Goal: Use online tool/utility

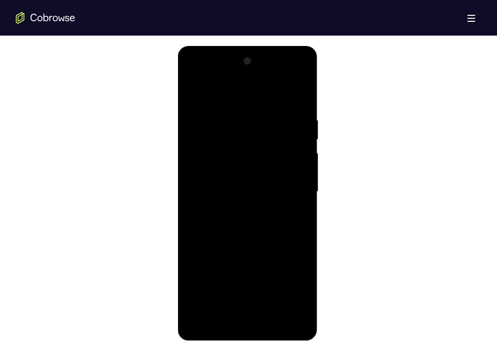
click at [247, 324] on div at bounding box center [247, 191] width 125 height 277
click at [294, 279] on div at bounding box center [247, 191] width 125 height 277
click at [205, 74] on div at bounding box center [247, 191] width 125 height 277
click at [287, 186] on div at bounding box center [247, 191] width 125 height 277
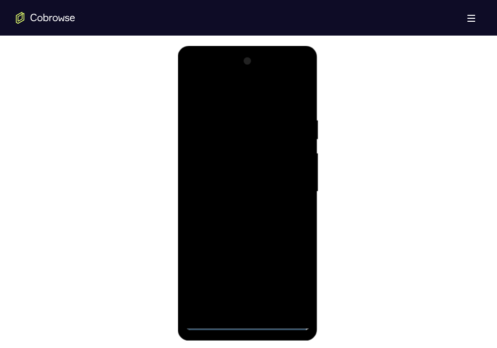
click at [239, 206] on div at bounding box center [247, 191] width 125 height 277
click at [242, 188] on div at bounding box center [247, 191] width 125 height 277
click at [245, 177] on div at bounding box center [247, 191] width 125 height 277
click at [264, 192] on div at bounding box center [247, 191] width 125 height 277
click at [240, 224] on div at bounding box center [247, 191] width 125 height 277
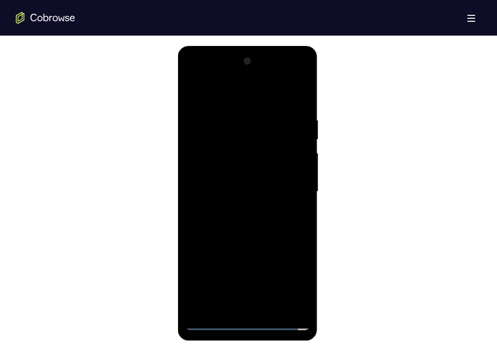
click at [240, 224] on div at bounding box center [247, 191] width 125 height 277
click at [300, 108] on div at bounding box center [247, 191] width 125 height 277
drag, startPoint x: 273, startPoint y: 207, endPoint x: 276, endPoint y: 124, distance: 83.1
click at [276, 124] on div at bounding box center [247, 191] width 125 height 277
click at [289, 239] on div at bounding box center [247, 191] width 125 height 277
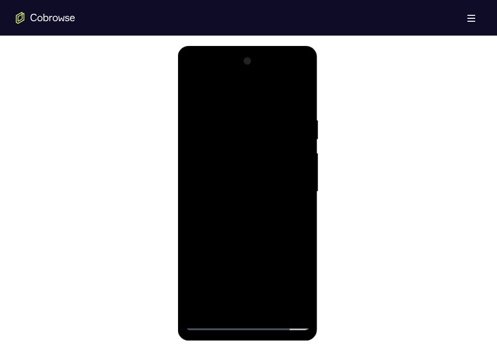
click at [301, 142] on div at bounding box center [247, 191] width 125 height 277
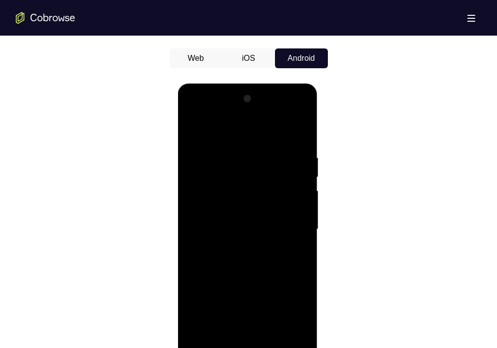
scroll to position [476, 0]
drag, startPoint x: 280, startPoint y: 182, endPoint x: 288, endPoint y: 233, distance: 51.5
click at [288, 233] on div at bounding box center [247, 229] width 125 height 277
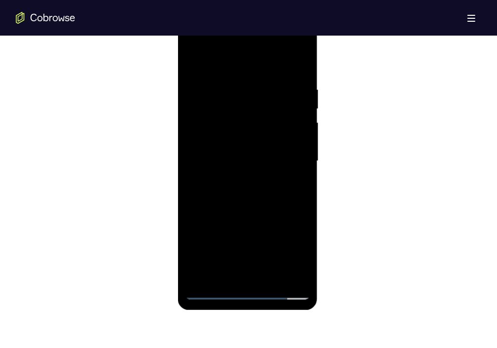
scroll to position [544, 0]
click at [218, 278] on div at bounding box center [247, 161] width 125 height 277
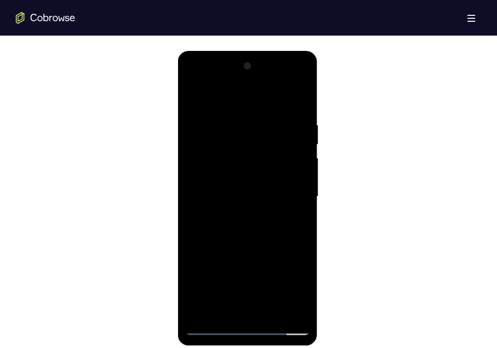
scroll to position [508, 0]
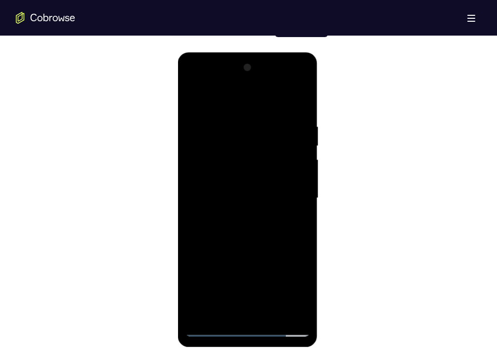
click at [227, 103] on div at bounding box center [247, 198] width 125 height 277
drag, startPoint x: 292, startPoint y: 128, endPoint x: 294, endPoint y: 221, distance: 93.0
click at [294, 221] on div at bounding box center [247, 198] width 125 height 277
click at [282, 98] on div at bounding box center [247, 198] width 125 height 277
click at [283, 99] on div at bounding box center [247, 198] width 125 height 277
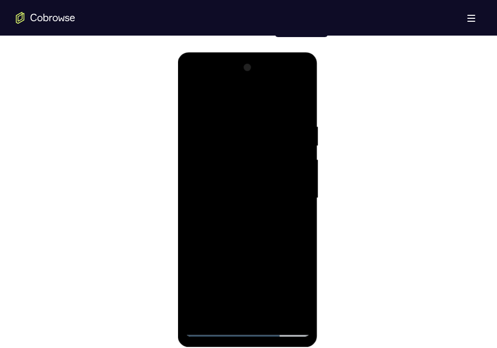
click at [303, 96] on div at bounding box center [247, 198] width 125 height 277
click at [203, 310] on div at bounding box center [247, 198] width 125 height 277
click at [271, 314] on div at bounding box center [247, 198] width 125 height 277
click at [261, 251] on div at bounding box center [247, 198] width 125 height 277
click at [297, 174] on div at bounding box center [247, 198] width 125 height 277
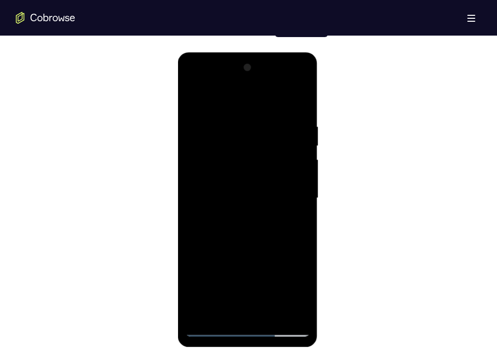
click at [194, 94] on div at bounding box center [247, 198] width 125 height 277
click at [250, 314] on div at bounding box center [247, 198] width 125 height 277
drag, startPoint x: 262, startPoint y: 237, endPoint x: 259, endPoint y: 85, distance: 151.8
click at [259, 85] on div at bounding box center [247, 198] width 125 height 277
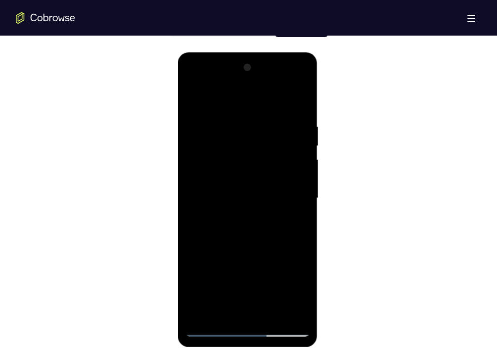
drag, startPoint x: 268, startPoint y: 264, endPoint x: 268, endPoint y: 102, distance: 161.7
click at [268, 102] on div at bounding box center [247, 198] width 125 height 277
drag, startPoint x: 259, startPoint y: 267, endPoint x: 267, endPoint y: 87, distance: 180.1
click at [267, 87] on div at bounding box center [247, 198] width 125 height 277
drag, startPoint x: 263, startPoint y: 275, endPoint x: 268, endPoint y: 134, distance: 141.5
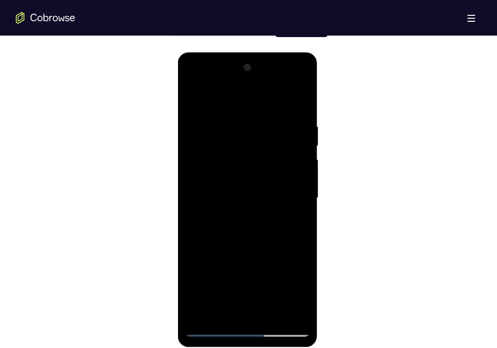
click at [268, 134] on div at bounding box center [247, 198] width 125 height 277
drag, startPoint x: 266, startPoint y: 267, endPoint x: 270, endPoint y: 97, distance: 169.2
click at [270, 97] on div at bounding box center [247, 198] width 125 height 277
drag, startPoint x: 258, startPoint y: 268, endPoint x: 254, endPoint y: 107, distance: 160.8
click at [254, 107] on div at bounding box center [247, 198] width 125 height 277
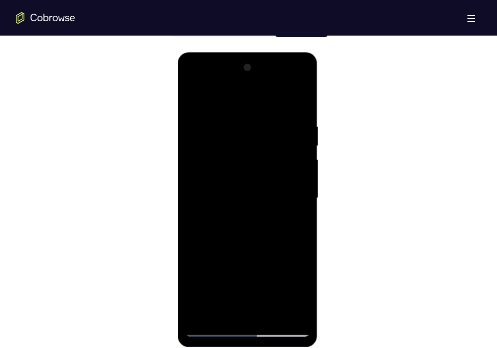
drag, startPoint x: 271, startPoint y: 248, endPoint x: 272, endPoint y: 89, distance: 158.7
click at [272, 89] on div at bounding box center [247, 198] width 125 height 277
drag, startPoint x: 266, startPoint y: 252, endPoint x: 268, endPoint y: 87, distance: 165.2
click at [268, 87] on div at bounding box center [247, 198] width 125 height 277
drag, startPoint x: 264, startPoint y: 232, endPoint x: 267, endPoint y: 47, distance: 185.5
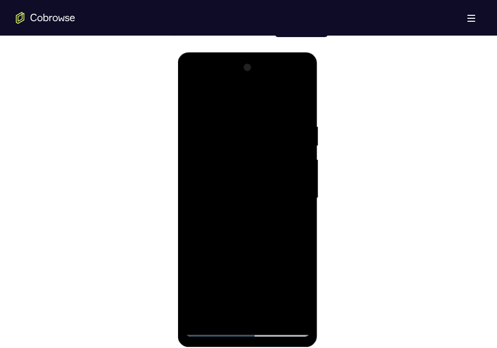
click at [267, 52] on html "Online web based iOS Simulators and Android Emulators. Run iPhone, iPad, Mobile…" at bounding box center [248, 200] width 141 height 297
drag, startPoint x: 269, startPoint y: 246, endPoint x: 267, endPoint y: 90, distance: 155.3
click at [267, 90] on div at bounding box center [247, 198] width 125 height 277
drag, startPoint x: 262, startPoint y: 255, endPoint x: 258, endPoint y: 82, distance: 173.6
click at [258, 82] on div at bounding box center [247, 198] width 125 height 277
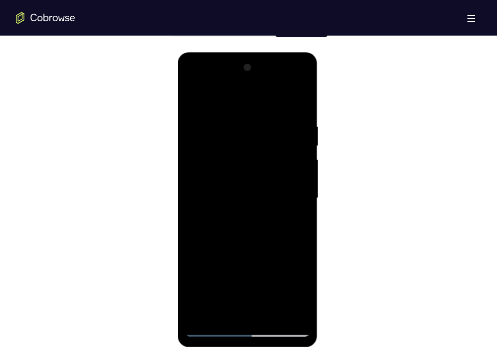
drag, startPoint x: 260, startPoint y: 243, endPoint x: 258, endPoint y: 82, distance: 161.2
click at [258, 82] on div at bounding box center [247, 198] width 125 height 277
drag, startPoint x: 274, startPoint y: 251, endPoint x: 260, endPoint y: 64, distance: 187.4
click at [260, 64] on div at bounding box center [247, 198] width 125 height 277
drag, startPoint x: 278, startPoint y: 256, endPoint x: 272, endPoint y: 132, distance: 124.3
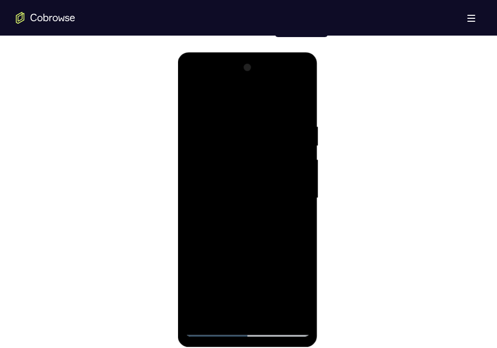
click at [272, 132] on div at bounding box center [247, 198] width 125 height 277
drag, startPoint x: 285, startPoint y: 265, endPoint x: 278, endPoint y: 82, distance: 183.1
click at [278, 82] on div at bounding box center [247, 198] width 125 height 277
drag, startPoint x: 273, startPoint y: 266, endPoint x: 272, endPoint y: 112, distance: 153.3
click at [272, 112] on div at bounding box center [247, 198] width 125 height 277
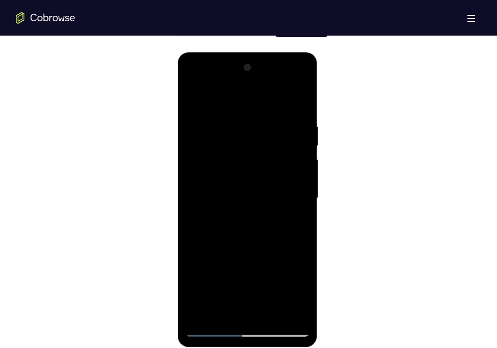
drag, startPoint x: 266, startPoint y: 264, endPoint x: 258, endPoint y: 119, distance: 145.6
click at [258, 119] on div at bounding box center [247, 198] width 125 height 277
drag, startPoint x: 262, startPoint y: 264, endPoint x: 256, endPoint y: 112, distance: 152.4
click at [256, 112] on div at bounding box center [247, 198] width 125 height 277
drag, startPoint x: 256, startPoint y: 274, endPoint x: 254, endPoint y: 123, distance: 150.8
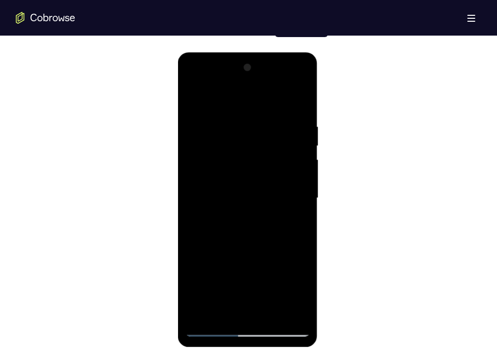
click at [254, 123] on div at bounding box center [247, 198] width 125 height 277
drag, startPoint x: 275, startPoint y: 263, endPoint x: 274, endPoint y: 105, distance: 158.2
click at [274, 105] on div at bounding box center [247, 198] width 125 height 277
drag, startPoint x: 273, startPoint y: 268, endPoint x: 274, endPoint y: 99, distance: 169.1
click at [274, 99] on div at bounding box center [247, 198] width 125 height 277
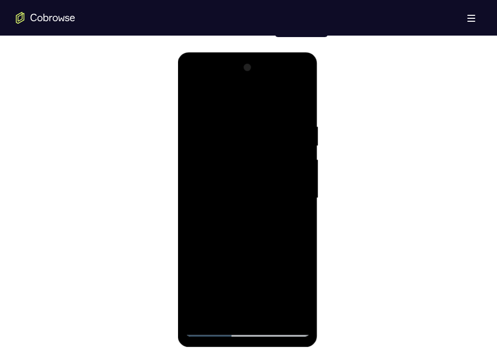
drag, startPoint x: 279, startPoint y: 271, endPoint x: 278, endPoint y: 96, distance: 174.6
click at [278, 96] on div at bounding box center [247, 198] width 125 height 277
drag, startPoint x: 270, startPoint y: 266, endPoint x: 264, endPoint y: 95, distance: 170.7
click at [264, 95] on div at bounding box center [247, 198] width 125 height 277
drag, startPoint x: 275, startPoint y: 274, endPoint x: 274, endPoint y: 114, distance: 160.2
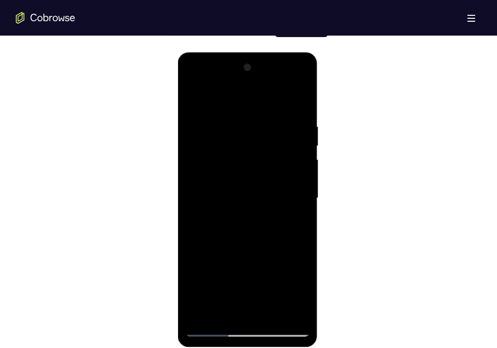
click at [274, 114] on div at bounding box center [247, 198] width 125 height 277
drag, startPoint x: 277, startPoint y: 258, endPoint x: 272, endPoint y: 90, distance: 168.2
click at [272, 90] on div at bounding box center [247, 198] width 125 height 277
drag, startPoint x: 259, startPoint y: 262, endPoint x: 260, endPoint y: 105, distance: 156.3
click at [260, 105] on div at bounding box center [247, 198] width 125 height 277
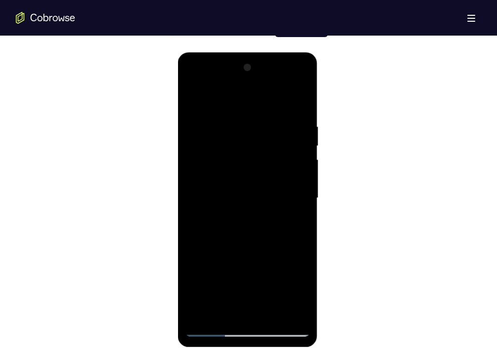
drag, startPoint x: 270, startPoint y: 266, endPoint x: 271, endPoint y: 98, distance: 167.6
click at [271, 98] on div at bounding box center [247, 198] width 125 height 277
drag, startPoint x: 269, startPoint y: 258, endPoint x: 262, endPoint y: 83, distance: 174.7
click at [262, 83] on div at bounding box center [247, 198] width 125 height 277
drag, startPoint x: 266, startPoint y: 252, endPoint x: 265, endPoint y: 101, distance: 151.3
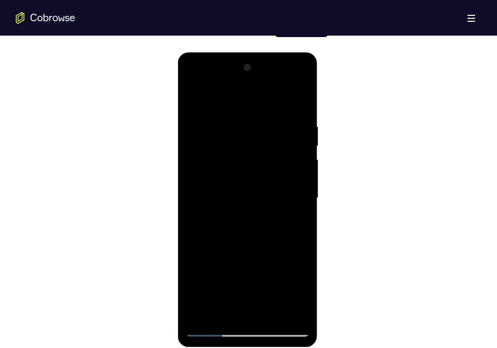
click at [265, 101] on div at bounding box center [247, 198] width 125 height 277
drag, startPoint x: 268, startPoint y: 268, endPoint x: 259, endPoint y: 110, distance: 158.5
click at [259, 110] on div at bounding box center [247, 198] width 125 height 277
drag, startPoint x: 267, startPoint y: 252, endPoint x: 273, endPoint y: 88, distance: 163.8
click at [273, 88] on div at bounding box center [247, 198] width 125 height 277
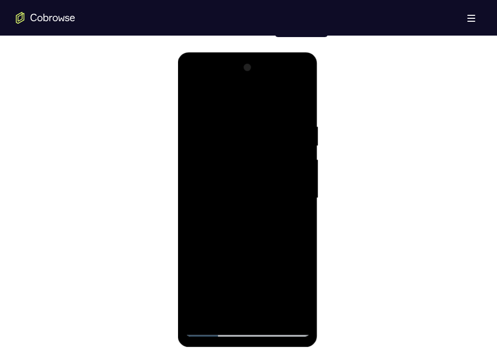
drag, startPoint x: 270, startPoint y: 266, endPoint x: 268, endPoint y: 118, distance: 147.9
click at [268, 118] on div at bounding box center [247, 198] width 125 height 277
click at [200, 312] on div at bounding box center [247, 198] width 125 height 277
drag, startPoint x: 258, startPoint y: 260, endPoint x: 257, endPoint y: 84, distance: 175.5
click at [257, 84] on div at bounding box center [247, 198] width 125 height 277
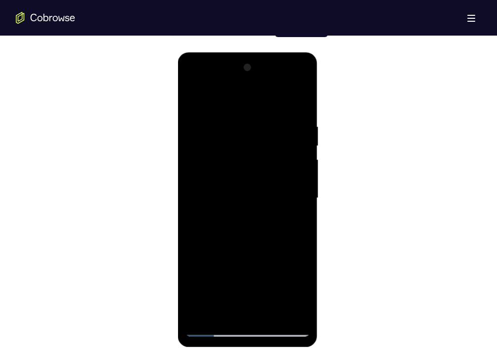
drag, startPoint x: 268, startPoint y: 184, endPoint x: 265, endPoint y: -21, distance: 205.2
click at [265, 52] on html "Online web based iOS Simulators and Android Emulators. Run iPhone, iPad, Mobile…" at bounding box center [248, 200] width 141 height 297
click at [301, 95] on div at bounding box center [247, 198] width 125 height 277
drag, startPoint x: 247, startPoint y: 261, endPoint x: 254, endPoint y: 123, distance: 137.6
click at [254, 123] on div at bounding box center [247, 198] width 125 height 277
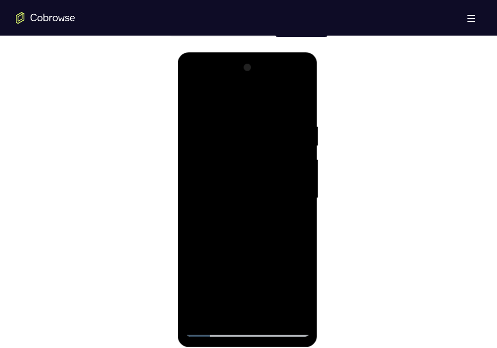
drag, startPoint x: 255, startPoint y: 289, endPoint x: 253, endPoint y: 146, distance: 142.9
click at [253, 146] on div at bounding box center [247, 198] width 125 height 277
drag, startPoint x: 260, startPoint y: 262, endPoint x: 254, endPoint y: 129, distance: 133.1
click at [254, 129] on div at bounding box center [247, 198] width 125 height 277
drag, startPoint x: 254, startPoint y: 271, endPoint x: 249, endPoint y: 112, distance: 159.8
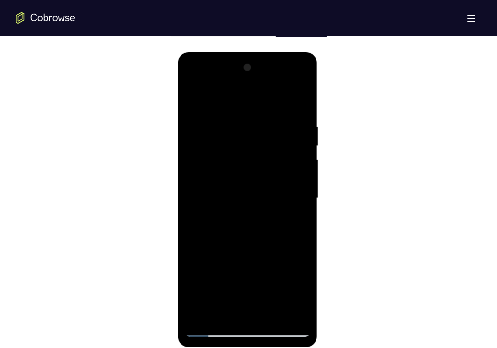
click at [249, 112] on div at bounding box center [247, 198] width 125 height 277
drag, startPoint x: 244, startPoint y: 274, endPoint x: 251, endPoint y: 122, distance: 152.0
click at [251, 122] on div at bounding box center [247, 198] width 125 height 277
click at [225, 317] on div at bounding box center [247, 198] width 125 height 277
click at [245, 312] on div at bounding box center [247, 198] width 125 height 277
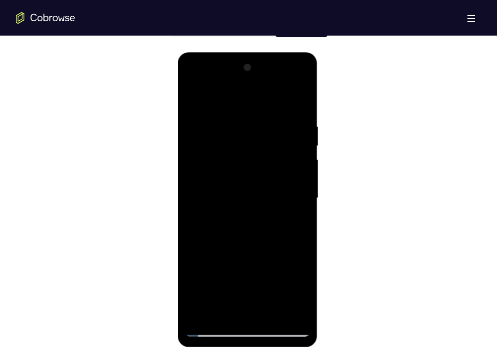
drag, startPoint x: 277, startPoint y: 239, endPoint x: 268, endPoint y: 74, distance: 165.9
click at [268, 74] on div at bounding box center [247, 198] width 125 height 277
drag, startPoint x: 273, startPoint y: 243, endPoint x: 275, endPoint y: 58, distance: 184.9
click at [275, 58] on div at bounding box center [248, 199] width 140 height 295
drag, startPoint x: 264, startPoint y: 261, endPoint x: 267, endPoint y: 121, distance: 139.5
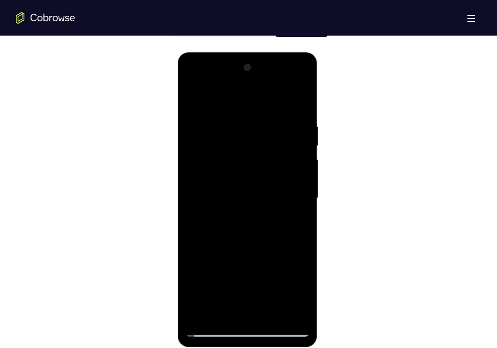
click at [267, 121] on div at bounding box center [247, 198] width 125 height 277
drag, startPoint x: 268, startPoint y: 266, endPoint x: 263, endPoint y: 109, distance: 156.3
click at [263, 109] on div at bounding box center [247, 198] width 125 height 277
drag, startPoint x: 267, startPoint y: 267, endPoint x: 264, endPoint y: 145, distance: 122.2
click at [264, 145] on div at bounding box center [247, 198] width 125 height 277
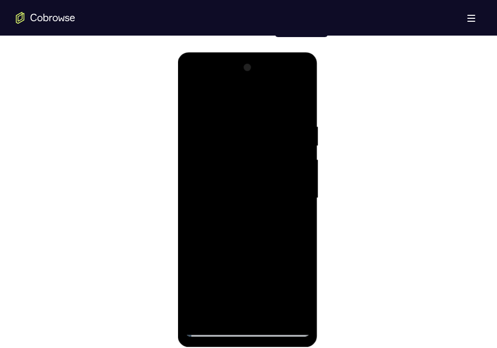
drag, startPoint x: 278, startPoint y: 246, endPoint x: 277, endPoint y: 82, distance: 163.7
click at [277, 82] on div at bounding box center [247, 198] width 125 height 277
drag, startPoint x: 264, startPoint y: 254, endPoint x: 269, endPoint y: 99, distance: 154.9
click at [269, 99] on div at bounding box center [247, 198] width 125 height 277
drag, startPoint x: 258, startPoint y: 265, endPoint x: 250, endPoint y: 90, distance: 174.7
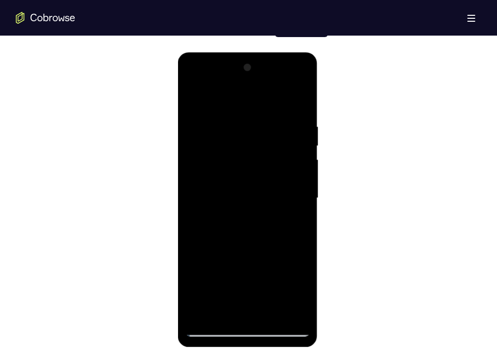
click at [250, 90] on div at bounding box center [247, 198] width 125 height 277
drag, startPoint x: 261, startPoint y: 209, endPoint x: 259, endPoint y: 45, distance: 163.7
click at [259, 52] on html "Online web based iOS Simulators and Android Emulators. Run iPhone, iPad, Mobile…" at bounding box center [248, 200] width 141 height 297
drag, startPoint x: 274, startPoint y: 215, endPoint x: 271, endPoint y: 42, distance: 173.6
click at [271, 52] on html "Online web based iOS Simulators and Android Emulators. Run iPhone, iPad, Mobile…" at bounding box center [248, 200] width 141 height 297
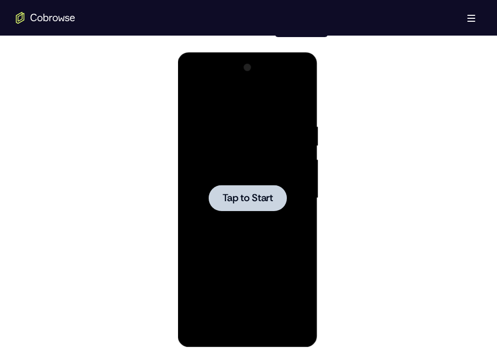
scroll to position [530, 0]
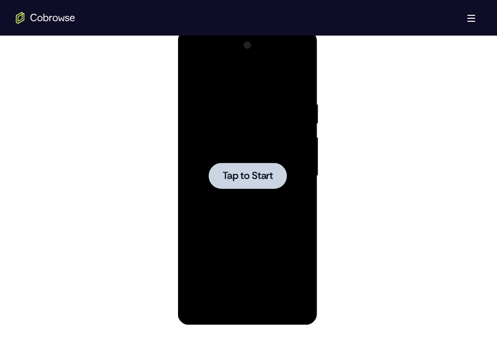
click at [260, 172] on span "Tap to Start" at bounding box center [248, 176] width 50 height 10
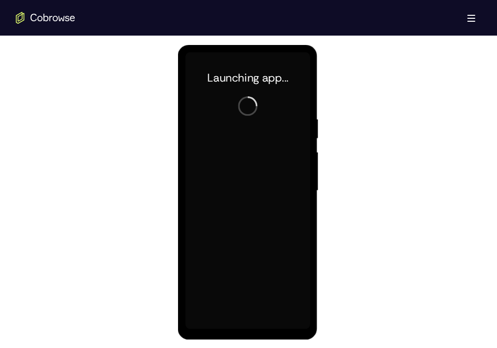
scroll to position [522, 0]
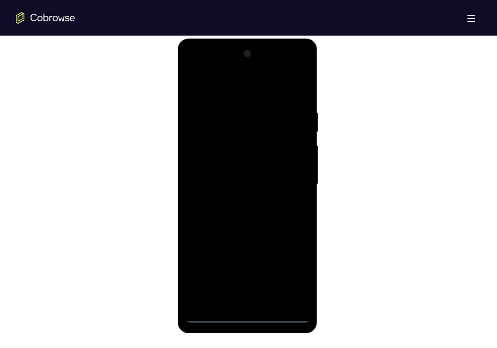
click at [252, 316] on div at bounding box center [247, 184] width 125 height 277
click at [288, 272] on div at bounding box center [247, 184] width 125 height 277
click at [212, 71] on div at bounding box center [247, 184] width 125 height 277
click at [286, 178] on div at bounding box center [247, 184] width 125 height 277
click at [238, 203] on div at bounding box center [247, 184] width 125 height 277
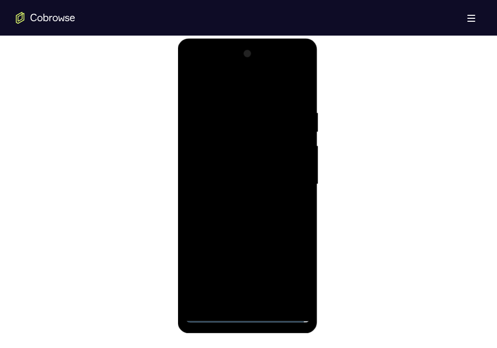
click at [228, 177] on div at bounding box center [247, 184] width 125 height 277
click at [239, 164] on div at bounding box center [247, 184] width 125 height 277
click at [239, 181] on div at bounding box center [247, 184] width 125 height 277
click at [241, 215] on div at bounding box center [247, 184] width 125 height 277
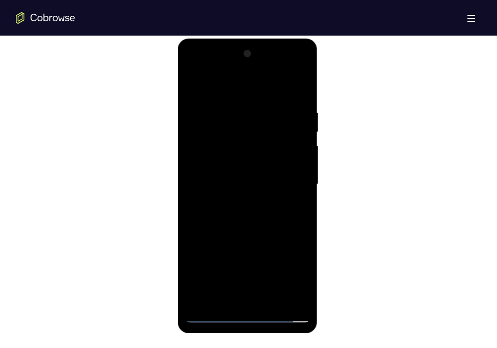
click at [301, 101] on div at bounding box center [247, 184] width 125 height 277
click at [269, 303] on div at bounding box center [247, 184] width 125 height 277
click at [272, 241] on div at bounding box center [247, 184] width 125 height 277
click at [210, 317] on div at bounding box center [247, 184] width 125 height 277
click at [225, 302] on div at bounding box center [247, 184] width 125 height 277
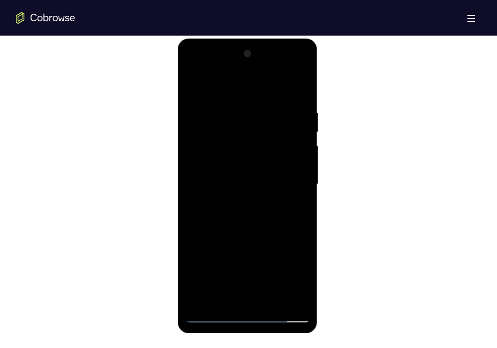
click at [247, 84] on div at bounding box center [247, 184] width 125 height 277
click at [298, 84] on div at bounding box center [247, 184] width 125 height 277
click at [245, 304] on div at bounding box center [247, 184] width 125 height 277
drag, startPoint x: 266, startPoint y: 240, endPoint x: 262, endPoint y: 105, distance: 135.0
click at [262, 105] on div at bounding box center [247, 184] width 125 height 277
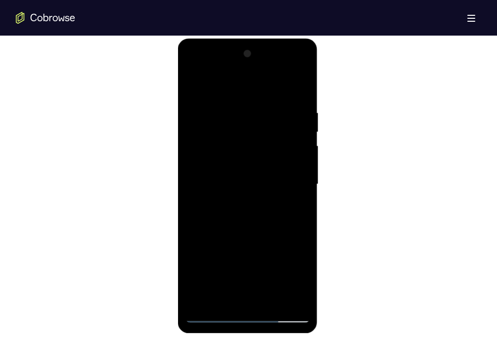
drag, startPoint x: 265, startPoint y: 245, endPoint x: 272, endPoint y: 93, distance: 151.5
click at [272, 93] on div at bounding box center [247, 184] width 125 height 277
click at [213, 269] on div at bounding box center [247, 184] width 125 height 277
drag, startPoint x: 194, startPoint y: 233, endPoint x: 225, endPoint y: 87, distance: 149.1
click at [225, 87] on div at bounding box center [247, 184] width 125 height 277
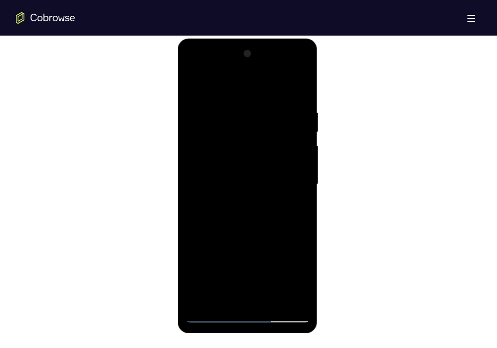
drag, startPoint x: 278, startPoint y: 254, endPoint x: 282, endPoint y: 93, distance: 160.8
click at [282, 93] on div at bounding box center [247, 184] width 125 height 277
click at [191, 86] on div at bounding box center [247, 184] width 125 height 277
drag, startPoint x: 273, startPoint y: 265, endPoint x: 264, endPoint y: 138, distance: 126.9
click at [264, 138] on div at bounding box center [247, 184] width 125 height 277
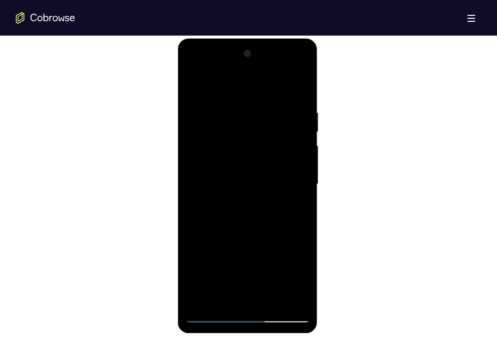
drag, startPoint x: 275, startPoint y: 244, endPoint x: 268, endPoint y: 76, distance: 167.8
click at [268, 76] on div at bounding box center [247, 184] width 125 height 277
drag, startPoint x: 274, startPoint y: 262, endPoint x: 258, endPoint y: 120, distance: 143.4
click at [258, 120] on div at bounding box center [247, 184] width 125 height 277
drag, startPoint x: 277, startPoint y: 254, endPoint x: 257, endPoint y: 102, distance: 153.6
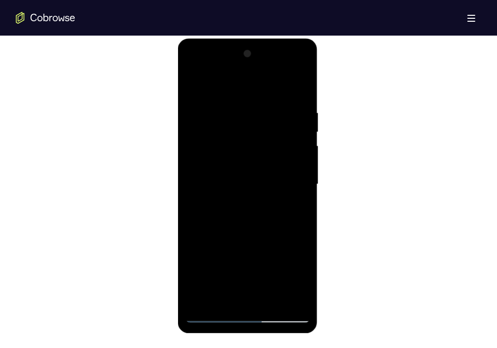
click at [257, 102] on div at bounding box center [247, 184] width 125 height 277
drag, startPoint x: 268, startPoint y: 253, endPoint x: 268, endPoint y: 115, distance: 137.5
click at [268, 115] on div at bounding box center [247, 184] width 125 height 277
drag, startPoint x: 274, startPoint y: 251, endPoint x: 263, endPoint y: 97, distance: 154.2
click at [263, 97] on div at bounding box center [247, 184] width 125 height 277
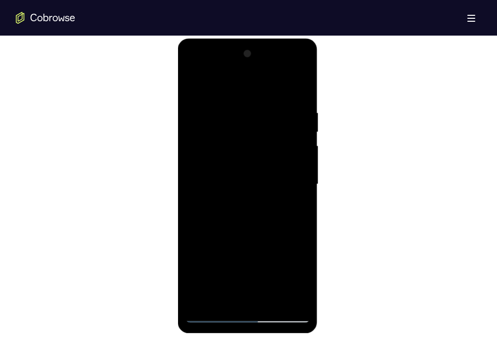
drag, startPoint x: 270, startPoint y: 244, endPoint x: 260, endPoint y: 96, distance: 148.2
click at [260, 96] on div at bounding box center [247, 184] width 125 height 277
drag, startPoint x: 266, startPoint y: 222, endPoint x: 257, endPoint y: 90, distance: 131.8
click at [257, 90] on div at bounding box center [247, 184] width 125 height 277
drag, startPoint x: 268, startPoint y: 250, endPoint x: 255, endPoint y: 132, distance: 119.4
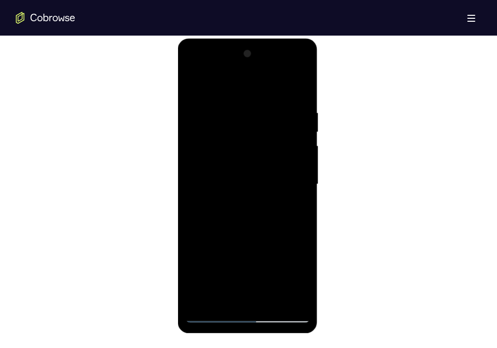
click at [255, 132] on div at bounding box center [247, 184] width 125 height 277
drag, startPoint x: 270, startPoint y: 258, endPoint x: 263, endPoint y: 109, distance: 149.0
click at [263, 109] on div at bounding box center [247, 184] width 125 height 277
drag, startPoint x: 272, startPoint y: 154, endPoint x: 279, endPoint y: 239, distance: 85.3
click at [279, 239] on div at bounding box center [247, 184] width 125 height 277
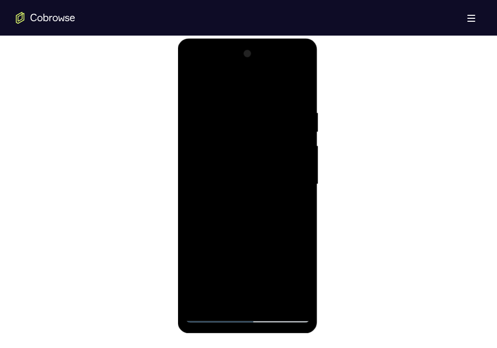
drag, startPoint x: 278, startPoint y: 155, endPoint x: 289, endPoint y: 281, distance: 127.1
click at [289, 281] on div at bounding box center [247, 184] width 125 height 277
drag, startPoint x: 274, startPoint y: 257, endPoint x: 262, endPoint y: 121, distance: 137.1
click at [262, 121] on div at bounding box center [247, 184] width 125 height 277
drag, startPoint x: 277, startPoint y: 238, endPoint x: 256, endPoint y: 79, distance: 160.6
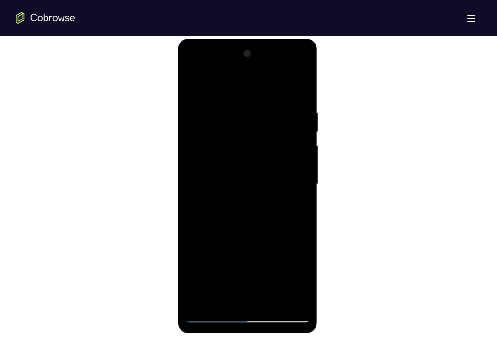
click at [256, 79] on div at bounding box center [247, 184] width 125 height 277
drag, startPoint x: 271, startPoint y: 237, endPoint x: 254, endPoint y: 86, distance: 152.7
click at [254, 86] on div at bounding box center [247, 184] width 125 height 277
drag, startPoint x: 270, startPoint y: 250, endPoint x: 254, endPoint y: 84, distance: 167.4
click at [254, 84] on div at bounding box center [247, 184] width 125 height 277
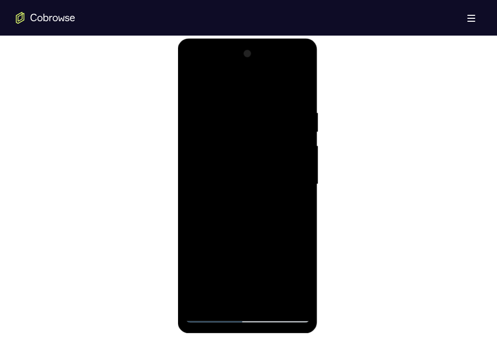
drag, startPoint x: 273, startPoint y: 248, endPoint x: 265, endPoint y: 84, distance: 164.4
click at [265, 84] on div at bounding box center [247, 184] width 125 height 277
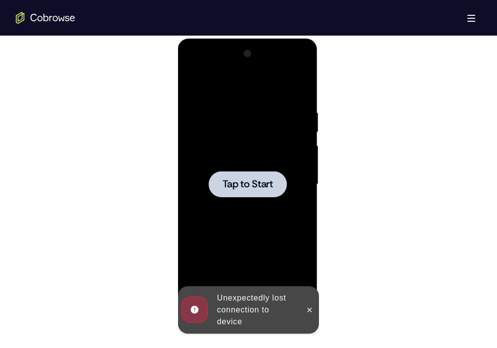
drag, startPoint x: 269, startPoint y: 232, endPoint x: 263, endPoint y: 110, distance: 122.3
click at [263, 39] on div "Tap to Start" at bounding box center [248, 39] width 140 height 0
click at [308, 306] on icon at bounding box center [310, 310] width 8 height 8
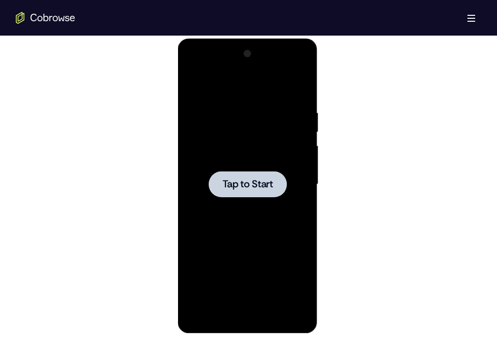
click at [259, 183] on span "Tap to Start" at bounding box center [248, 184] width 50 height 10
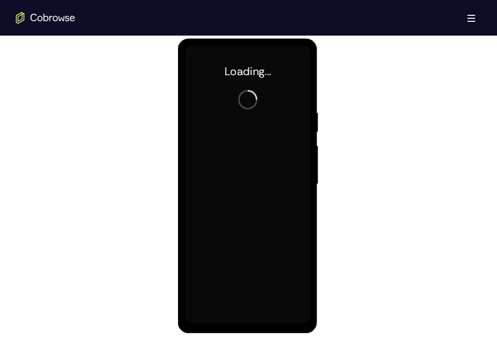
scroll to position [523, 0]
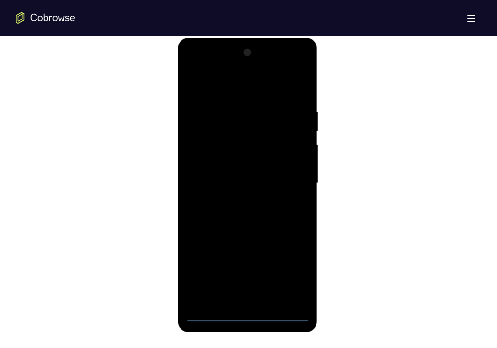
click at [247, 312] on div at bounding box center [247, 183] width 125 height 277
click at [289, 269] on div at bounding box center [247, 183] width 125 height 277
click at [213, 69] on div at bounding box center [247, 183] width 125 height 277
click at [290, 177] on div at bounding box center [247, 183] width 125 height 277
click at [256, 289] on div at bounding box center [247, 183] width 125 height 277
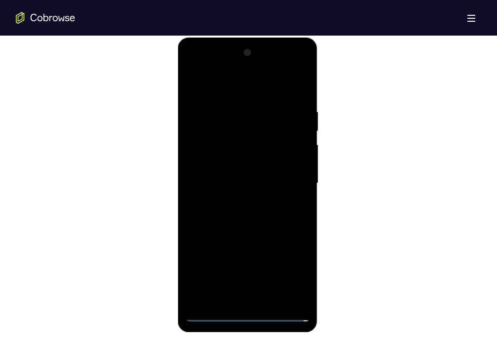
click at [239, 205] on div at bounding box center [247, 183] width 125 height 277
click at [248, 173] on div at bounding box center [247, 183] width 125 height 277
click at [248, 169] on div at bounding box center [247, 183] width 125 height 277
click at [247, 188] on div at bounding box center [247, 183] width 125 height 277
click at [254, 216] on div at bounding box center [247, 183] width 125 height 277
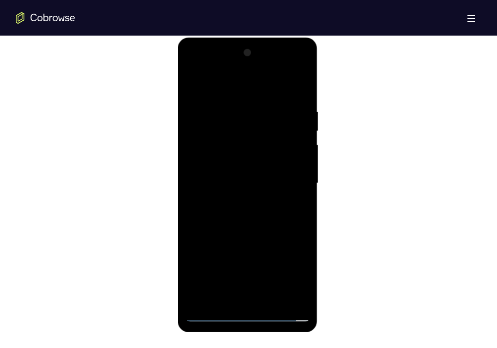
click at [254, 216] on div at bounding box center [247, 183] width 125 height 277
click at [303, 95] on div at bounding box center [247, 183] width 125 height 277
click at [221, 298] on div at bounding box center [247, 183] width 125 height 277
click at [238, 87] on div at bounding box center [247, 183] width 125 height 277
click at [284, 83] on div at bounding box center [247, 183] width 125 height 277
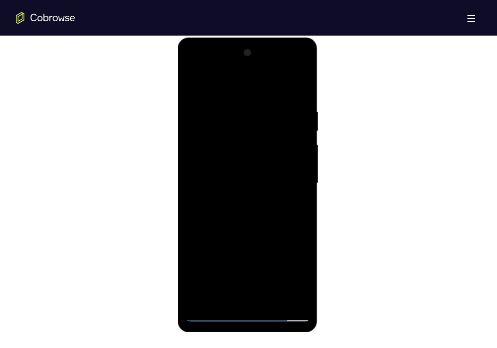
click at [291, 82] on div at bounding box center [247, 183] width 125 height 277
click at [298, 85] on div at bounding box center [247, 183] width 125 height 277
click at [206, 303] on div at bounding box center [247, 183] width 125 height 277
click at [273, 298] on div at bounding box center [247, 183] width 125 height 277
click at [261, 237] on div at bounding box center [247, 183] width 125 height 277
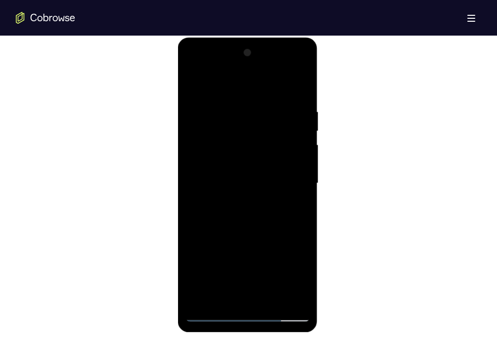
click at [302, 164] on div at bounding box center [247, 183] width 125 height 277
click at [197, 82] on div at bounding box center [247, 183] width 125 height 277
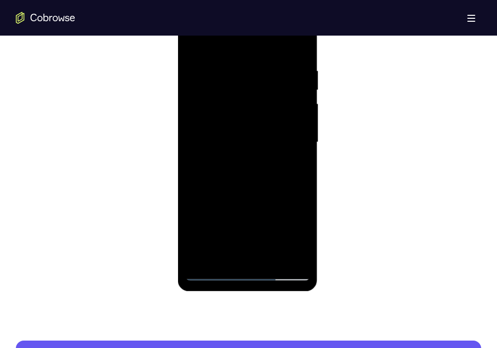
scroll to position [628, 0]
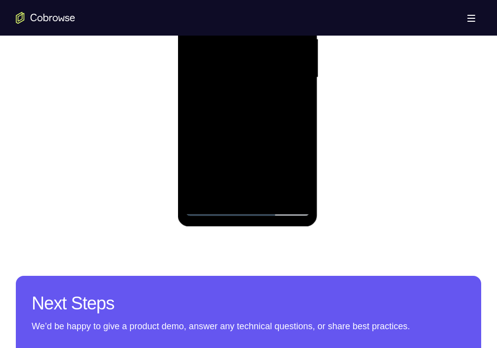
click at [217, 208] on div at bounding box center [247, 77] width 125 height 277
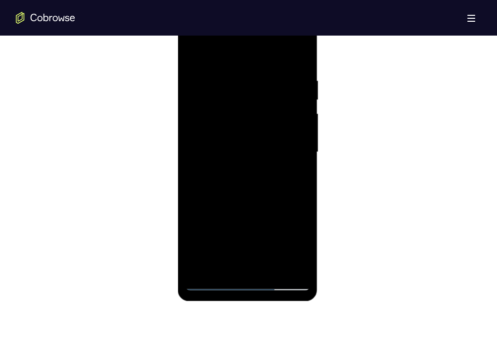
scroll to position [551, 0]
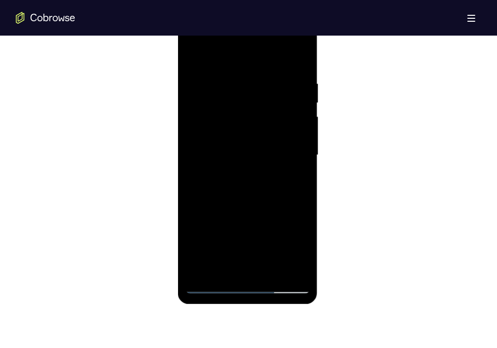
click at [194, 54] on div at bounding box center [247, 155] width 125 height 277
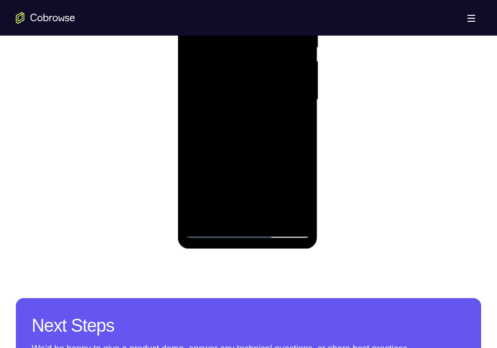
click at [249, 214] on div at bounding box center [247, 99] width 125 height 277
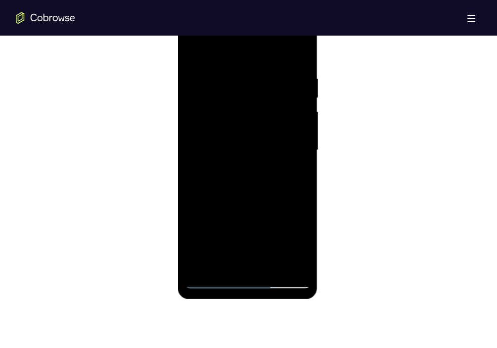
scroll to position [551, 0]
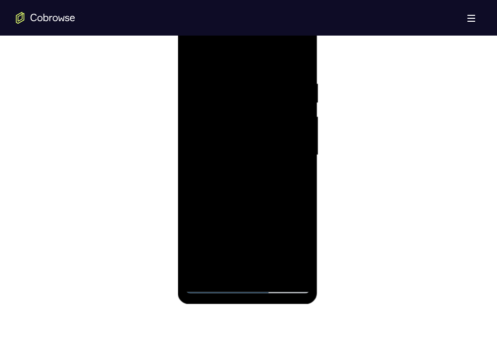
drag, startPoint x: 259, startPoint y: 204, endPoint x: 254, endPoint y: 85, distance: 119.8
click at [254, 85] on div at bounding box center [247, 155] width 125 height 277
drag, startPoint x: 274, startPoint y: 202, endPoint x: 274, endPoint y: 68, distance: 133.5
click at [274, 68] on div at bounding box center [247, 155] width 125 height 277
drag, startPoint x: 279, startPoint y: 224, endPoint x: 278, endPoint y: 86, distance: 138.5
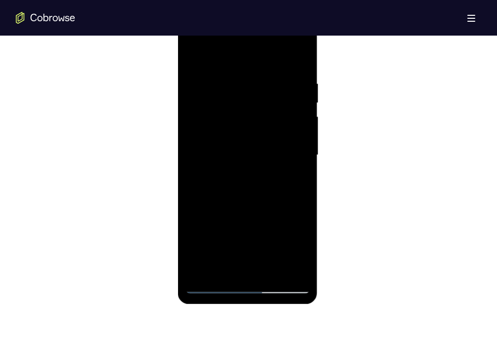
click at [278, 86] on div at bounding box center [247, 155] width 125 height 277
drag, startPoint x: 281, startPoint y: 200, endPoint x: 231, endPoint y: -26, distance: 231.5
click at [231, 9] on html "Online web based iOS Simulators and Android Emulators. Run iPhone, iPad, Mobile…" at bounding box center [248, 157] width 141 height 297
drag, startPoint x: 264, startPoint y: 195, endPoint x: 259, endPoint y: 80, distance: 115.3
click at [259, 80] on div at bounding box center [247, 155] width 125 height 277
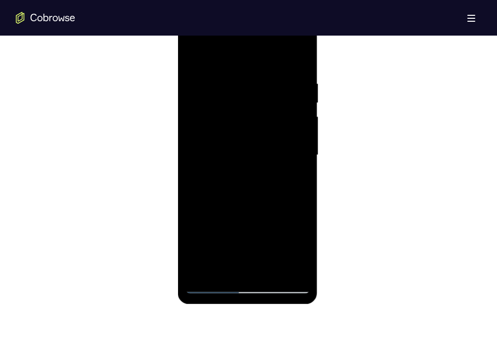
drag, startPoint x: 268, startPoint y: 212, endPoint x: 265, endPoint y: 72, distance: 140.0
click at [265, 72] on div at bounding box center [247, 155] width 125 height 277
drag, startPoint x: 278, startPoint y: 207, endPoint x: 272, endPoint y: 69, distance: 138.1
click at [272, 69] on div at bounding box center [247, 155] width 125 height 277
drag, startPoint x: 274, startPoint y: 207, endPoint x: 270, endPoint y: 86, distance: 121.2
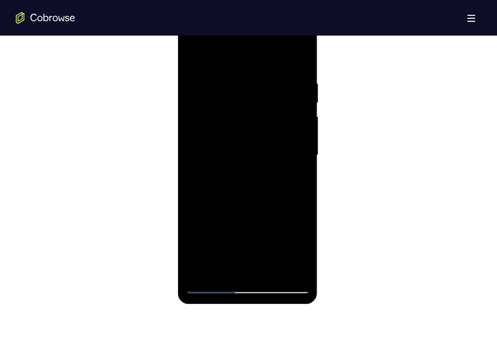
click at [270, 86] on div at bounding box center [247, 155] width 125 height 277
drag, startPoint x: 272, startPoint y: 186, endPoint x: 266, endPoint y: 69, distance: 117.3
click at [266, 69] on div at bounding box center [247, 155] width 125 height 277
drag, startPoint x: 280, startPoint y: 230, endPoint x: 270, endPoint y: 79, distance: 152.1
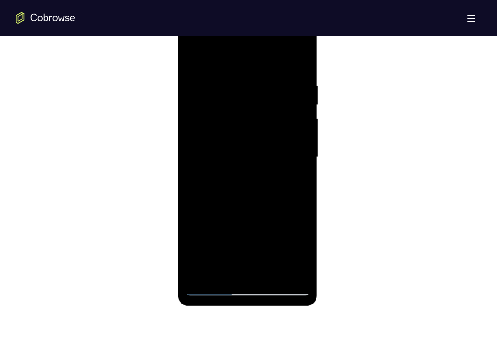
click at [270, 79] on div at bounding box center [247, 157] width 125 height 277
drag, startPoint x: 262, startPoint y: 158, endPoint x: 269, endPoint y: 4, distance: 153.9
click at [269, 11] on html "Online web based iOS Simulators and Android Emulators. Run iPhone, iPad, Mobile…" at bounding box center [248, 159] width 141 height 297
drag, startPoint x: 268, startPoint y: 203, endPoint x: 268, endPoint y: 53, distance: 149.8
click at [268, 53] on div at bounding box center [247, 157] width 125 height 277
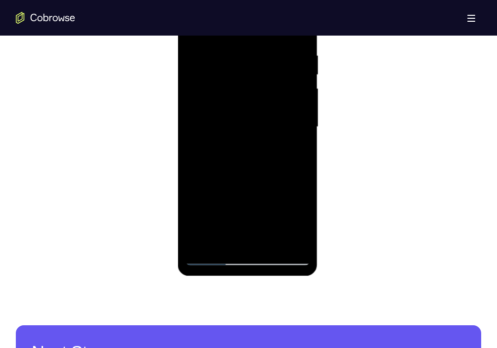
scroll to position [581, 0]
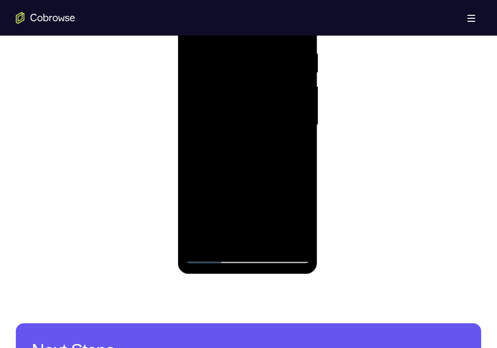
drag, startPoint x: 268, startPoint y: 207, endPoint x: 267, endPoint y: 60, distance: 146.9
click at [267, 60] on div at bounding box center [247, 125] width 125 height 277
drag, startPoint x: 278, startPoint y: 205, endPoint x: 262, endPoint y: 65, distance: 141.4
click at [262, 65] on div at bounding box center [247, 125] width 125 height 277
drag, startPoint x: 265, startPoint y: 194, endPoint x: 239, endPoint y: 35, distance: 161.3
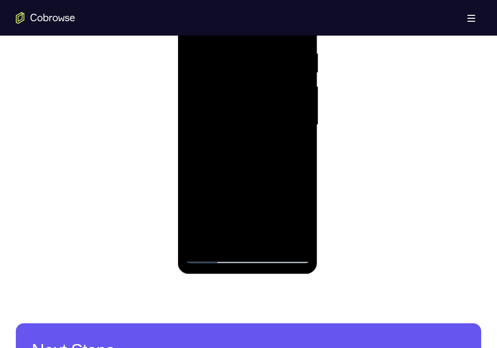
click at [239, 35] on div at bounding box center [247, 125] width 125 height 277
drag, startPoint x: 255, startPoint y: 152, endPoint x: 265, endPoint y: 3, distance: 148.6
click at [265, 3] on div at bounding box center [247, 125] width 125 height 277
drag, startPoint x: 266, startPoint y: 184, endPoint x: 280, endPoint y: 26, distance: 158.9
click at [280, 26] on div at bounding box center [247, 125] width 125 height 277
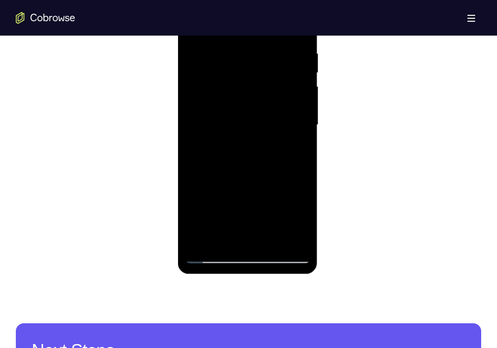
drag, startPoint x: 269, startPoint y: 172, endPoint x: 274, endPoint y: 19, distance: 153.4
click at [274, 19] on div at bounding box center [247, 125] width 125 height 277
drag, startPoint x: 270, startPoint y: 194, endPoint x: 266, endPoint y: 62, distance: 131.6
click at [266, 62] on div at bounding box center [247, 125] width 125 height 277
